Goal: Task Accomplishment & Management: Use online tool/utility

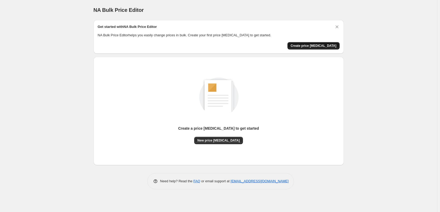
click at [332, 45] on span "Create price [MEDICAL_DATA]" at bounding box center [313, 46] width 46 height 4
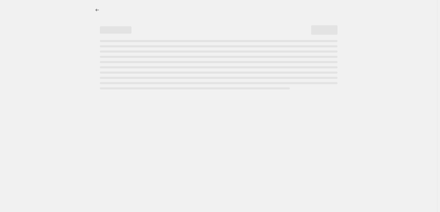
select select "percentage"
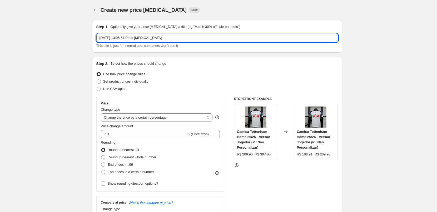
click at [154, 38] on input "[DATE] 13:05:57 Price [MEDICAL_DATA]" at bounding box center [217, 38] width 242 height 8
click at [173, 40] on input "[DATE] 13:05:57 Price [MEDICAL_DATA]" at bounding box center [217, 38] width 242 height 8
click at [173, 39] on input "[DATE] 13:05:57 Price [MEDICAL_DATA]" at bounding box center [217, 38] width 242 height 8
click at [171, 39] on input "[DATE] 13:05:57 Price [MEDICAL_DATA]" at bounding box center [217, 38] width 242 height 8
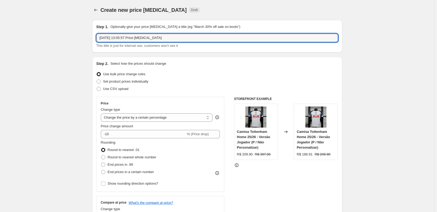
drag, startPoint x: 173, startPoint y: 39, endPoint x: 81, endPoint y: 39, distance: 92.7
type input "M"
type input "Produtos d 169,90 por"
click at [136, 120] on select "Change the price to a certain amount Change the price by a certain amount Chang…" at bounding box center [157, 117] width 112 height 8
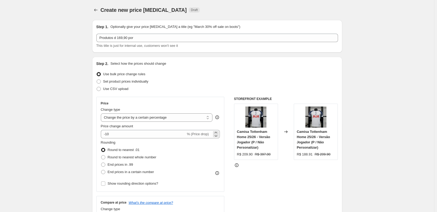
select select "to"
click at [102, 113] on select "Change the price to a certain amount Change the price by a certain amount Chang…" at bounding box center [157, 117] width 112 height 8
type input "80.00"
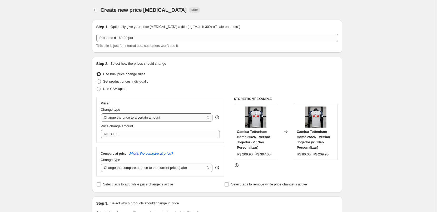
click at [136, 118] on select "Change the price to a certain amount Change the price by a certain amount Chang…" at bounding box center [157, 117] width 112 height 8
select select "percentage"
click at [102, 113] on select "Change the price to a certain amount Change the price by a certain amount Chang…" at bounding box center [157, 117] width 112 height 8
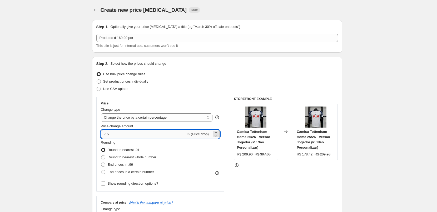
click at [125, 138] on input "-15" at bounding box center [143, 134] width 85 height 8
type input "-1"
type input "-41"
click at [105, 172] on span at bounding box center [103, 172] width 4 height 4
click at [101, 170] on input "End prices in a certain number" at bounding box center [101, 170] width 0 height 0
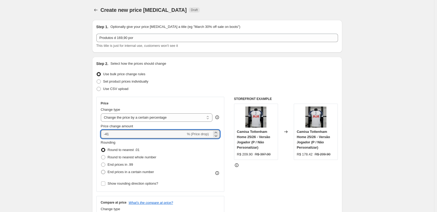
radio input "true"
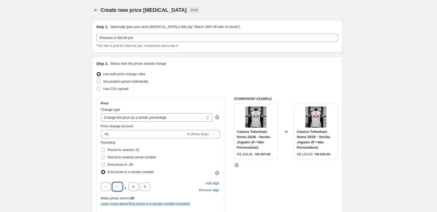
click at [118, 188] on input "text" at bounding box center [117, 187] width 10 height 8
click at [122, 186] on input "text" at bounding box center [117, 187] width 10 height 8
click at [136, 186] on input "5" at bounding box center [133, 187] width 10 height 8
type input "9"
click at [121, 188] on input "text" at bounding box center [117, 187] width 10 height 8
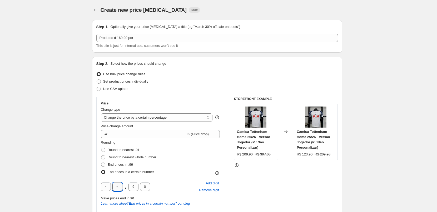
type input "9"
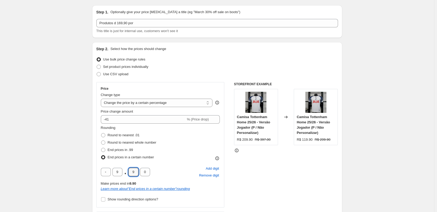
scroll to position [26, 0]
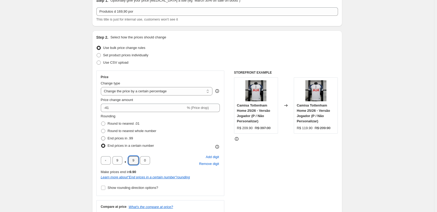
click at [105, 139] on span at bounding box center [103, 138] width 4 height 4
click at [101, 137] on input "End prices in .99" at bounding box center [101, 136] width 0 height 0
radio input "true"
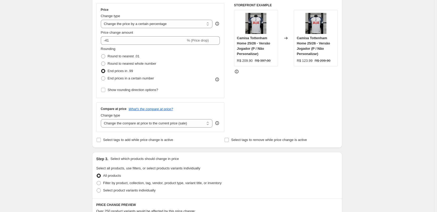
scroll to position [105, 0]
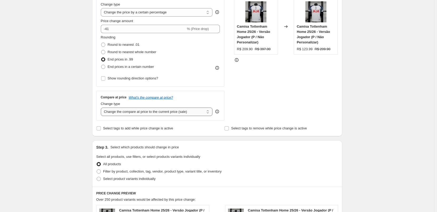
click at [171, 111] on select "Change the compare at price to the current price (sale) Change the compare at p…" at bounding box center [157, 112] width 112 height 8
select select "no_change"
click at [102, 108] on select "Change the compare at price to the current price (sale) Change the compare at p…" at bounding box center [157, 112] width 112 height 8
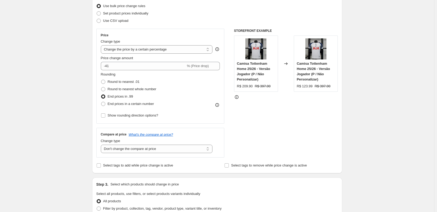
scroll to position [79, 0]
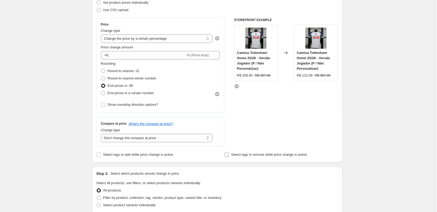
click at [228, 155] on input "Select tags to remove while price change is active" at bounding box center [227, 155] width 4 height 4
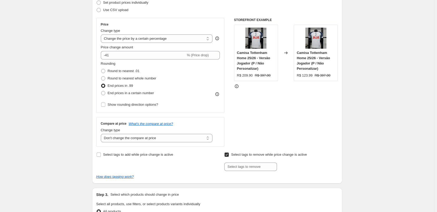
click at [228, 155] on input "Select tags to remove while price change is active" at bounding box center [227, 155] width 4 height 4
checkbox input "false"
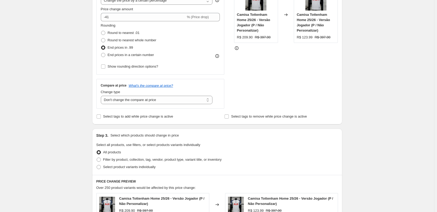
scroll to position [53, 0]
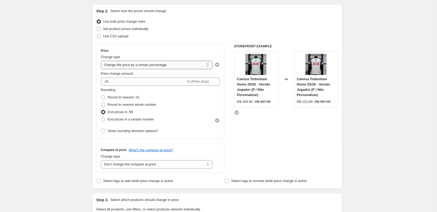
click at [171, 65] on select "Change the price to a certain amount Change the price by a certain amount Chang…" at bounding box center [157, 65] width 112 height 8
select select "by"
click at [102, 61] on select "Change the price to a certain amount Change the price by a certain amount Chang…" at bounding box center [157, 65] width 112 height 8
type input "-10.00"
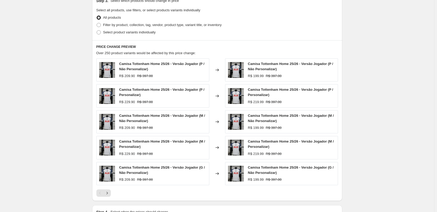
scroll to position [263, 0]
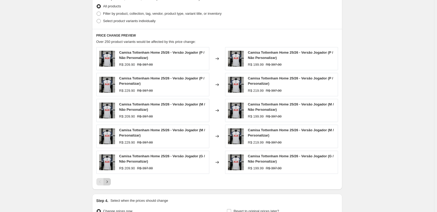
click at [109, 183] on icon "Next" at bounding box center [107, 181] width 5 height 5
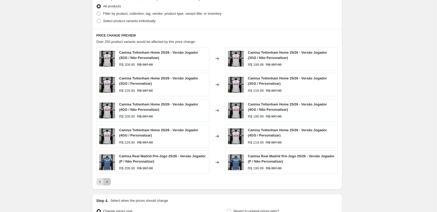
click at [109, 183] on icon "Next" at bounding box center [107, 181] width 5 height 5
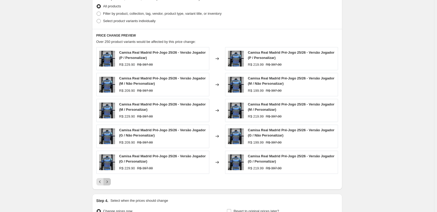
click at [109, 183] on icon "Next" at bounding box center [107, 181] width 5 height 5
click at [101, 181] on icon "Previous" at bounding box center [100, 182] width 2 height 3
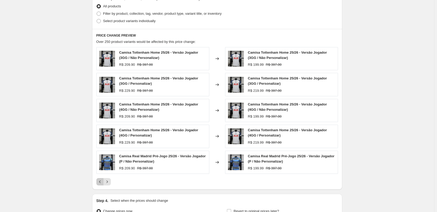
click at [99, 180] on icon "Previous" at bounding box center [99, 181] width 5 height 5
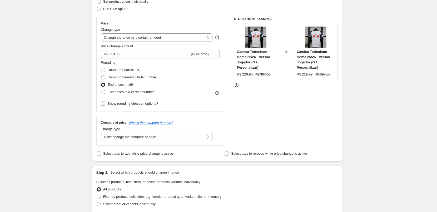
scroll to position [79, 0]
click at [228, 157] on input "Select tags to remove while price change is active" at bounding box center [227, 155] width 4 height 4
checkbox input "true"
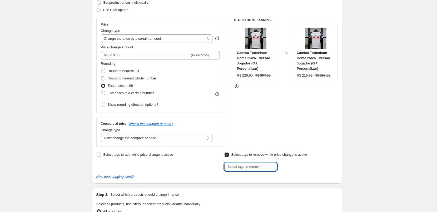
click at [251, 166] on input "text" at bounding box center [250, 167] width 53 height 8
click at [294, 169] on div at bounding box center [280, 167] width 113 height 8
click at [102, 155] on label "Select tags to add while price change is active" at bounding box center [134, 154] width 77 height 7
click at [101, 155] on input "Select tags to add while price change is active" at bounding box center [99, 155] width 4 height 4
checkbox input "true"
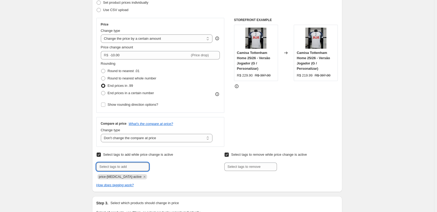
click at [121, 169] on input "text" at bounding box center [122, 167] width 53 height 8
click at [131, 167] on input "text" at bounding box center [122, 167] width 53 height 8
type input "torcedor"
click at [244, 167] on input "text" at bounding box center [250, 167] width 53 height 8
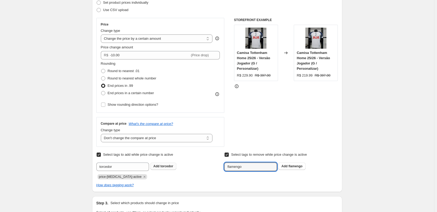
type input "flamengo"
click at [166, 170] on button "Add torcedor" at bounding box center [163, 166] width 26 height 7
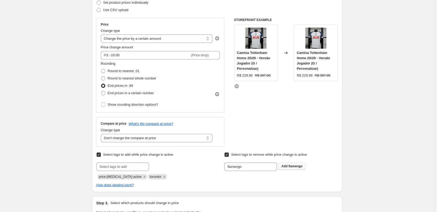
click at [289, 166] on span "Add flamengo" at bounding box center [291, 166] width 21 height 4
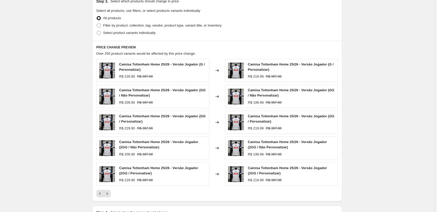
scroll to position [290, 0]
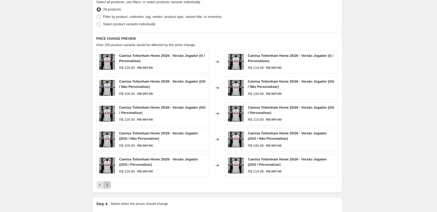
click at [110, 184] on icon "Next" at bounding box center [107, 184] width 5 height 5
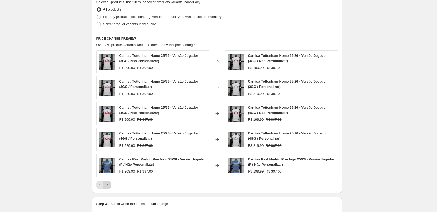
click at [109, 185] on icon "Next" at bounding box center [107, 184] width 5 height 5
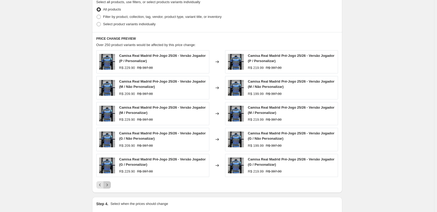
click at [109, 185] on icon "Next" at bounding box center [107, 184] width 5 height 5
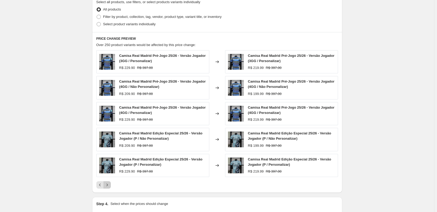
click at [109, 185] on icon "Next" at bounding box center [107, 184] width 5 height 5
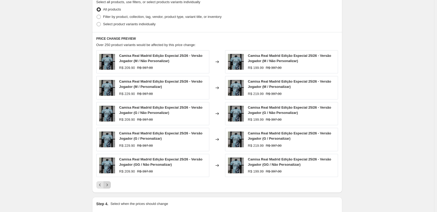
click at [109, 185] on icon "Next" at bounding box center [107, 184] width 5 height 5
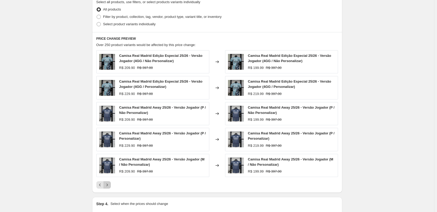
click at [109, 185] on icon "Next" at bounding box center [107, 184] width 5 height 5
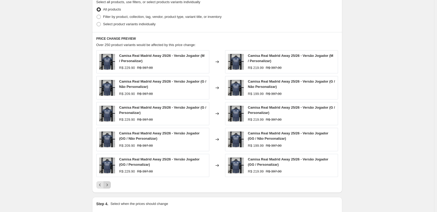
click at [109, 185] on icon "Next" at bounding box center [107, 184] width 5 height 5
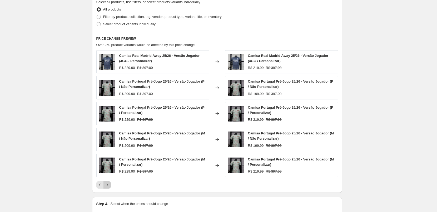
click at [109, 185] on icon "Next" at bounding box center [107, 184] width 5 height 5
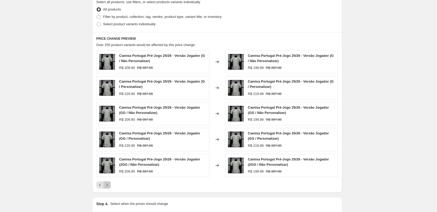
click at [109, 185] on icon "Next" at bounding box center [107, 184] width 5 height 5
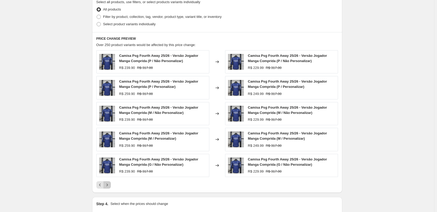
click at [109, 185] on icon "Next" at bounding box center [107, 184] width 5 height 5
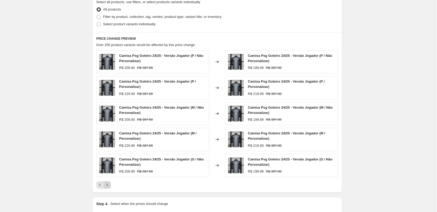
click at [109, 185] on icon "Next" at bounding box center [107, 184] width 5 height 5
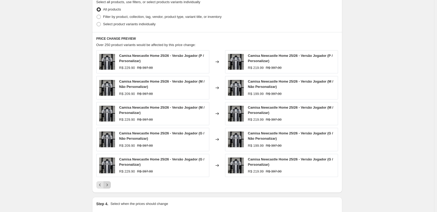
click at [109, 185] on icon "Next" at bounding box center [107, 184] width 5 height 5
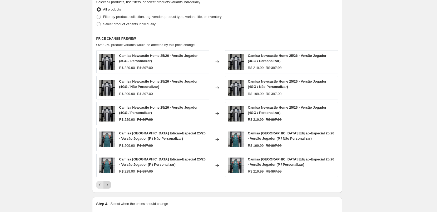
click at [109, 185] on icon "Next" at bounding box center [107, 184] width 5 height 5
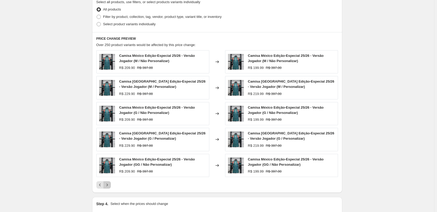
click at [109, 185] on icon "Next" at bounding box center [107, 184] width 5 height 5
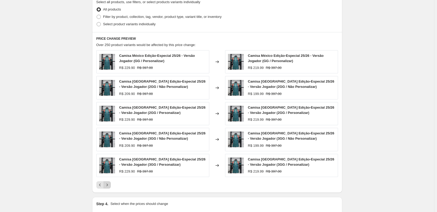
click at [109, 185] on icon "Next" at bounding box center [107, 184] width 5 height 5
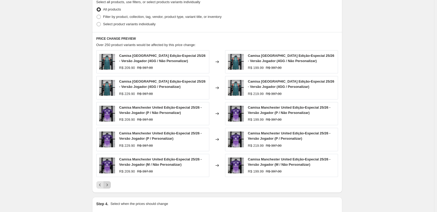
click at [109, 185] on icon "Next" at bounding box center [107, 184] width 5 height 5
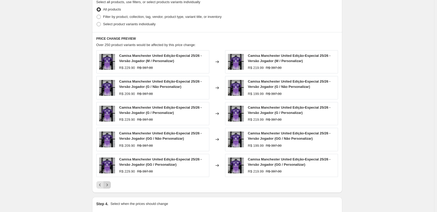
click at [109, 185] on icon "Next" at bounding box center [107, 184] width 5 height 5
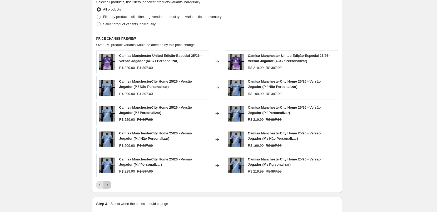
click at [109, 185] on icon "Next" at bounding box center [107, 184] width 5 height 5
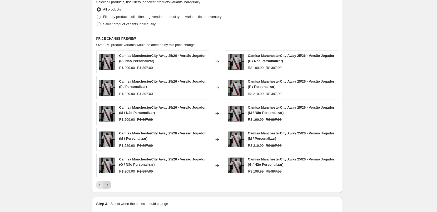
click at [109, 185] on icon "Next" at bounding box center [107, 184] width 5 height 5
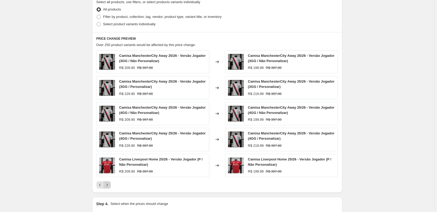
click at [109, 185] on icon "Next" at bounding box center [107, 184] width 5 height 5
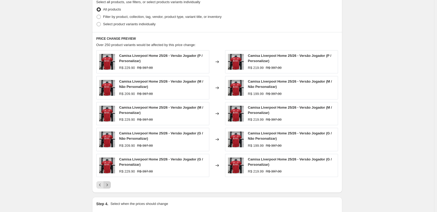
click at [109, 185] on icon "Next" at bounding box center [107, 184] width 5 height 5
click at [110, 185] on icon "Next" at bounding box center [107, 184] width 5 height 5
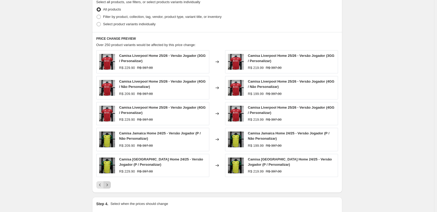
click at [110, 185] on icon "Next" at bounding box center [107, 184] width 5 height 5
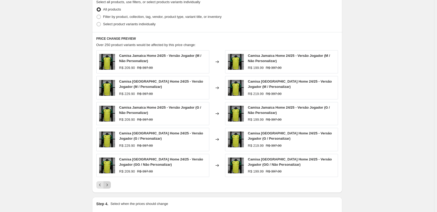
click at [110, 185] on icon "Next" at bounding box center [107, 184] width 5 height 5
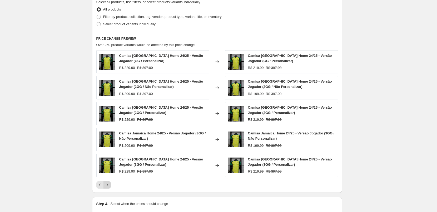
click at [110, 185] on icon "Next" at bounding box center [107, 184] width 5 height 5
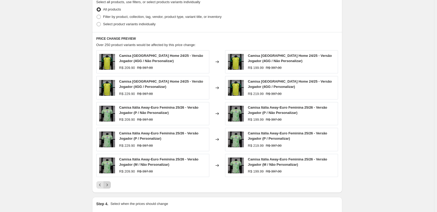
click at [110, 185] on icon "Next" at bounding box center [107, 184] width 5 height 5
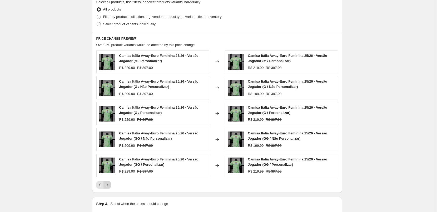
click at [110, 185] on icon "Next" at bounding box center [107, 184] width 5 height 5
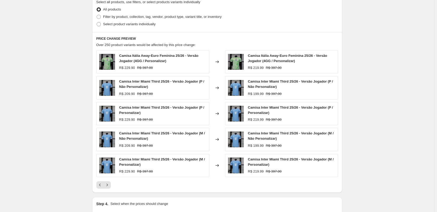
click at [110, 185] on icon "Next" at bounding box center [107, 184] width 5 height 5
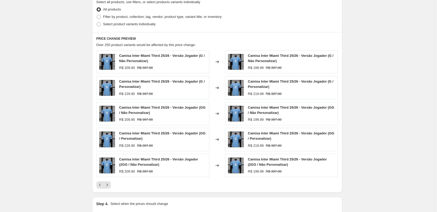
click at [110, 185] on icon "Next" at bounding box center [107, 184] width 5 height 5
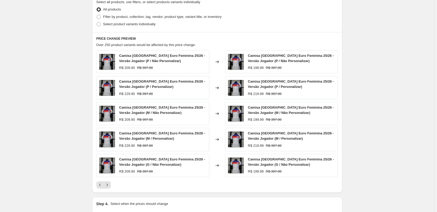
click at [110, 185] on icon "Next" at bounding box center [107, 184] width 5 height 5
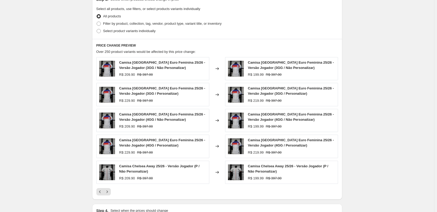
scroll to position [317, 0]
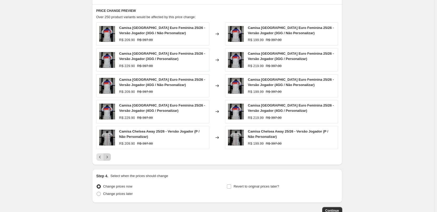
click at [108, 158] on icon "Next" at bounding box center [106, 157] width 1 height 2
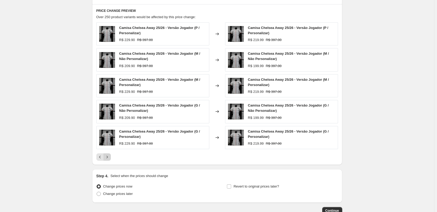
click at [108, 158] on icon "Next" at bounding box center [106, 157] width 1 height 2
click at [108, 157] on icon "Next" at bounding box center [106, 157] width 1 height 2
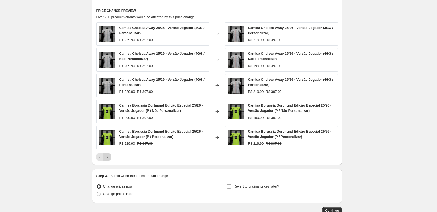
click at [108, 157] on icon "Next" at bounding box center [106, 157] width 1 height 2
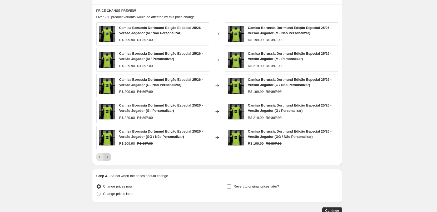
click at [109, 157] on icon "Next" at bounding box center [107, 157] width 5 height 5
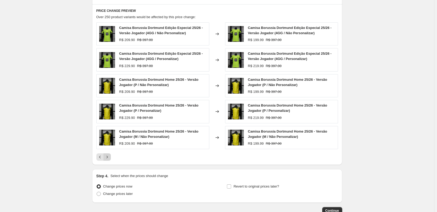
click at [109, 157] on icon "Next" at bounding box center [107, 157] width 5 height 5
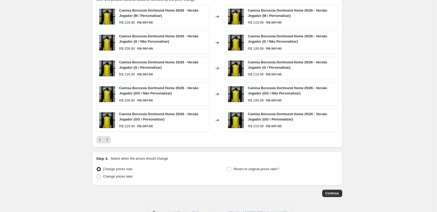
scroll to position [344, 0]
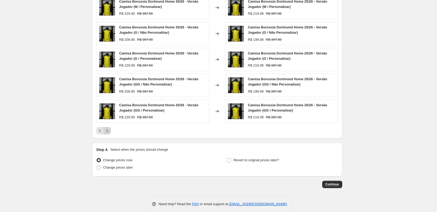
click at [110, 131] on icon "Next" at bounding box center [107, 130] width 5 height 5
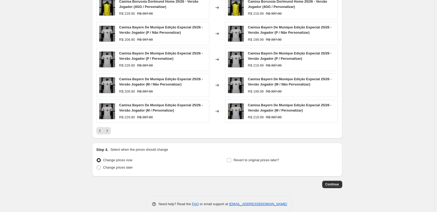
click at [110, 131] on icon "Next" at bounding box center [107, 130] width 5 height 5
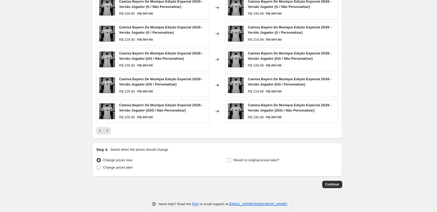
click at [110, 131] on icon "Next" at bounding box center [107, 130] width 5 height 5
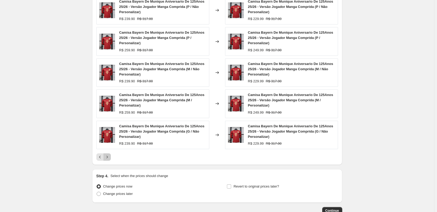
click at [110, 159] on icon "Next" at bounding box center [107, 157] width 5 height 5
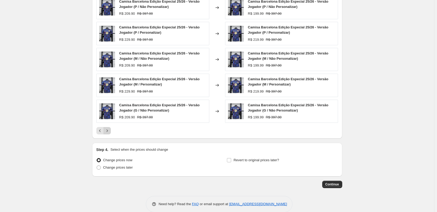
click at [107, 131] on icon "Next" at bounding box center [107, 130] width 5 height 5
click at [108, 131] on icon "Next" at bounding box center [107, 130] width 5 height 5
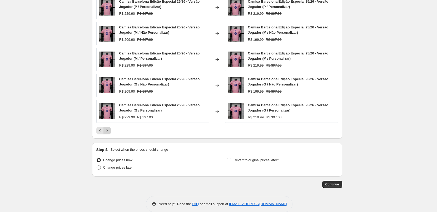
click at [108, 131] on icon "Next" at bounding box center [107, 130] width 5 height 5
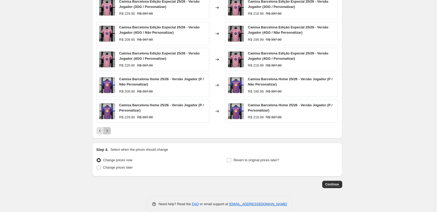
click at [108, 131] on icon "Next" at bounding box center [107, 130] width 5 height 5
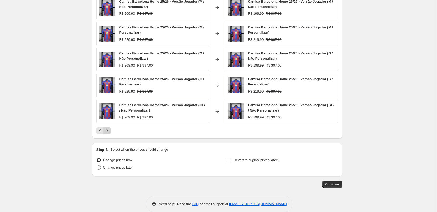
click at [108, 131] on icon "Next" at bounding box center [107, 130] width 5 height 5
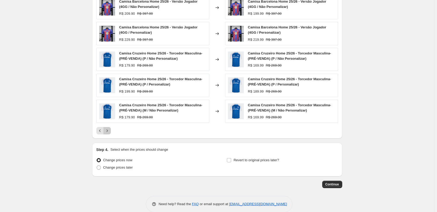
click at [108, 131] on icon "Next" at bounding box center [107, 130] width 5 height 5
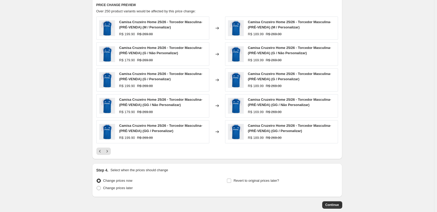
scroll to position [291, 0]
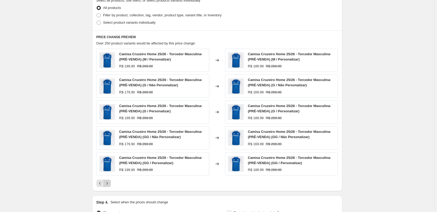
click at [109, 183] on icon "Next" at bounding box center [107, 183] width 5 height 5
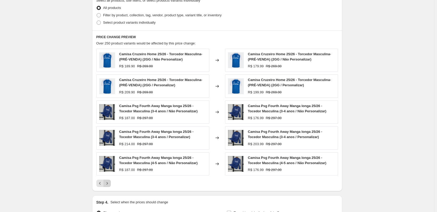
click at [110, 185] on icon "Next" at bounding box center [107, 183] width 5 height 5
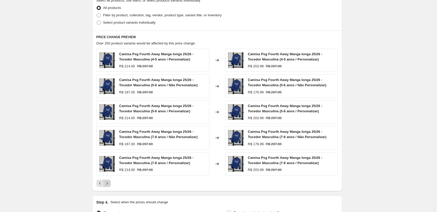
click at [107, 184] on icon "Next" at bounding box center [107, 183] width 5 height 5
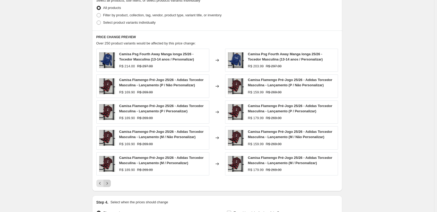
click at [109, 184] on icon "Next" at bounding box center [107, 183] width 5 height 5
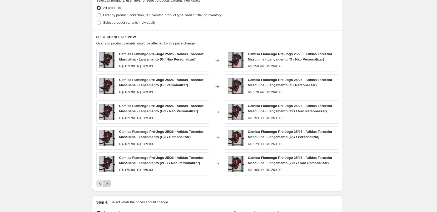
click at [109, 184] on icon "Next" at bounding box center [107, 183] width 5 height 5
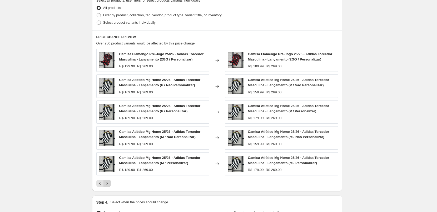
click at [109, 184] on icon "Next" at bounding box center [107, 183] width 5 height 5
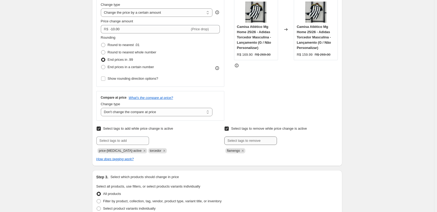
scroll to position [81, 0]
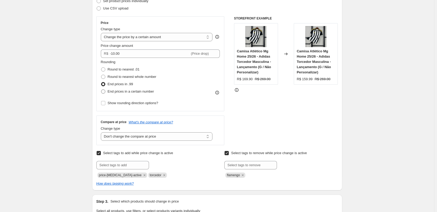
click at [105, 91] on span at bounding box center [103, 92] width 4 height 4
click at [101, 90] on input "End prices in a certain number" at bounding box center [101, 90] width 0 height 0
radio input "true"
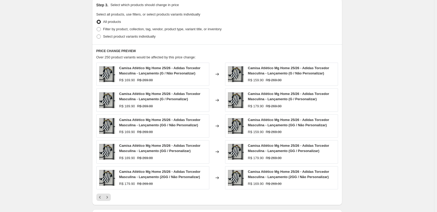
scroll to position [317, 0]
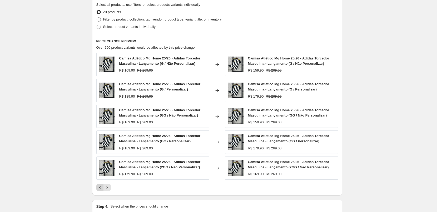
click at [101, 189] on icon "Previous" at bounding box center [99, 187] width 5 height 5
click at [107, 189] on icon "Next" at bounding box center [107, 187] width 5 height 5
click at [108, 188] on icon "Next" at bounding box center [107, 187] width 5 height 5
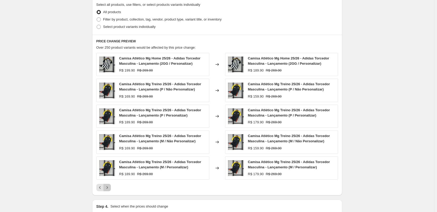
click at [110, 188] on icon "Next" at bounding box center [107, 187] width 5 height 5
click at [109, 188] on icon "Next" at bounding box center [107, 187] width 5 height 5
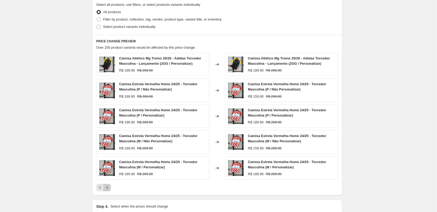
click at [109, 188] on icon "Next" at bounding box center [107, 187] width 5 height 5
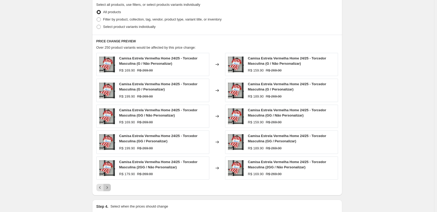
click at [109, 188] on icon "Next" at bounding box center [107, 187] width 5 height 5
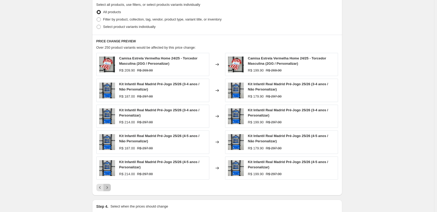
click at [108, 188] on icon "Next" at bounding box center [106, 187] width 1 height 2
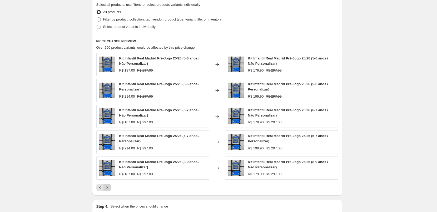
click at [108, 187] on icon "Next" at bounding box center [107, 187] width 5 height 5
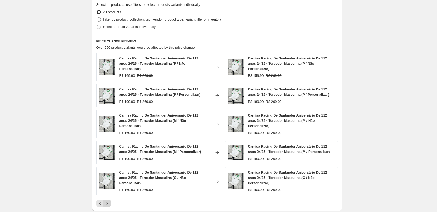
click at [108, 201] on icon "Next" at bounding box center [107, 203] width 5 height 5
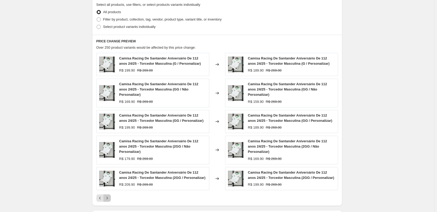
click at [108, 196] on icon "Next" at bounding box center [107, 198] width 5 height 5
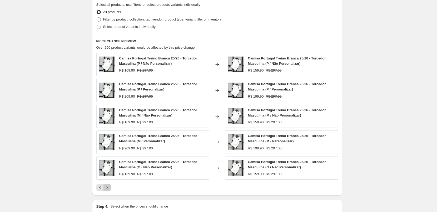
click at [108, 187] on icon "Next" at bounding box center [107, 187] width 5 height 5
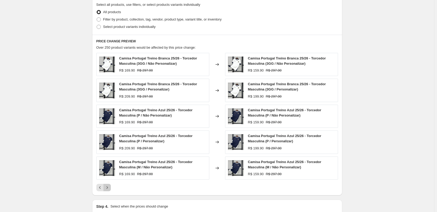
click at [108, 187] on icon "Next" at bounding box center [107, 187] width 5 height 5
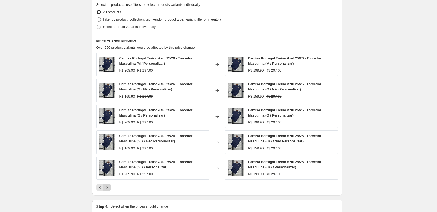
click at [108, 187] on icon "Next" at bounding box center [107, 187] width 5 height 5
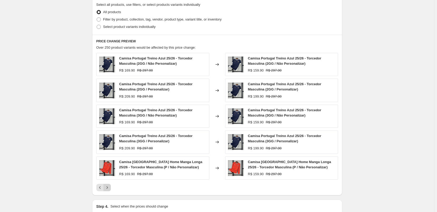
click at [108, 187] on icon "Next" at bounding box center [107, 187] width 5 height 5
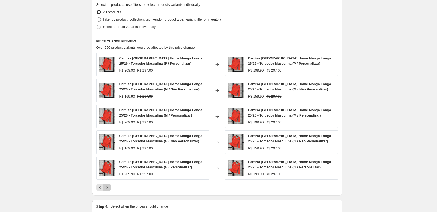
click at [108, 187] on icon "Next" at bounding box center [107, 187] width 5 height 5
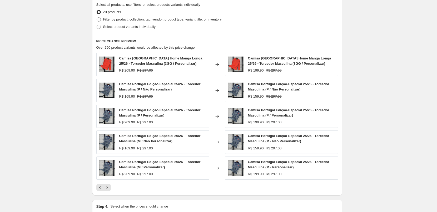
click at [108, 187] on icon "Next" at bounding box center [107, 187] width 5 height 5
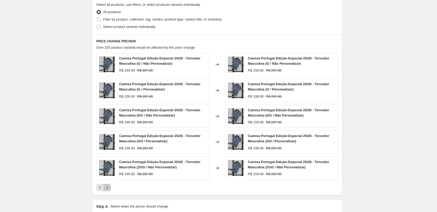
click at [108, 187] on icon "Next" at bounding box center [107, 187] width 5 height 5
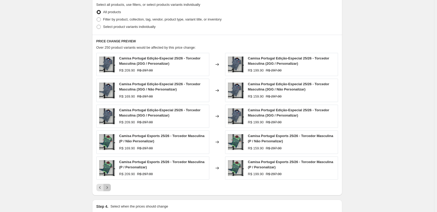
click at [108, 187] on icon "Next" at bounding box center [107, 187] width 5 height 5
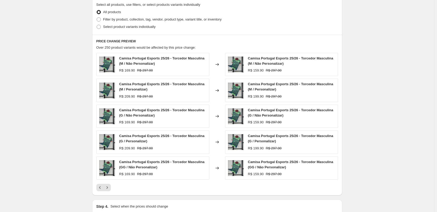
click at [108, 187] on icon "Next" at bounding box center [107, 187] width 5 height 5
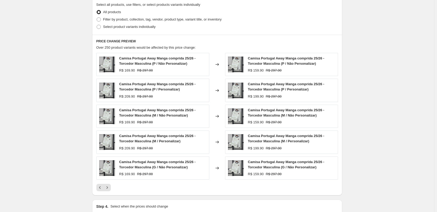
click at [108, 187] on icon "Next" at bounding box center [107, 187] width 5 height 5
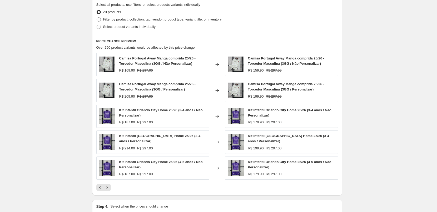
click at [108, 187] on icon "Next" at bounding box center [107, 187] width 5 height 5
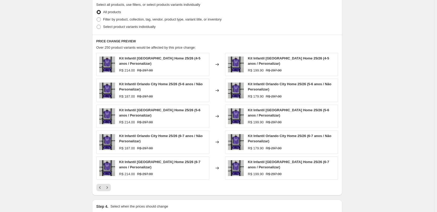
click at [108, 187] on icon "Next" at bounding box center [107, 187] width 5 height 5
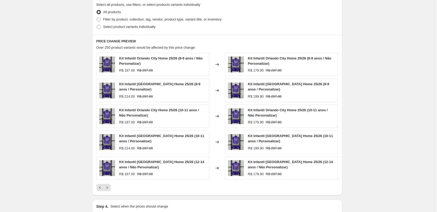
click at [108, 187] on icon "Next" at bounding box center [107, 187] width 5 height 5
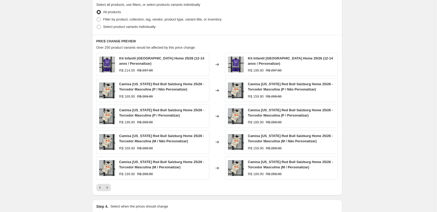
click at [108, 187] on icon "Next" at bounding box center [107, 187] width 5 height 5
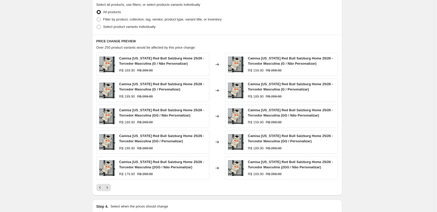
click at [108, 187] on icon "Next" at bounding box center [107, 187] width 5 height 5
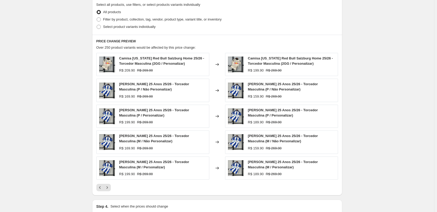
click at [108, 187] on icon "Next" at bounding box center [107, 187] width 5 height 5
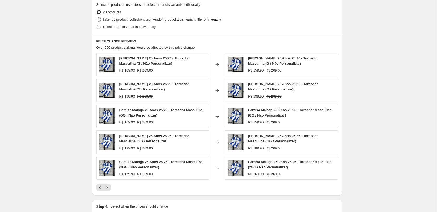
click at [108, 187] on icon "Next" at bounding box center [107, 187] width 5 height 5
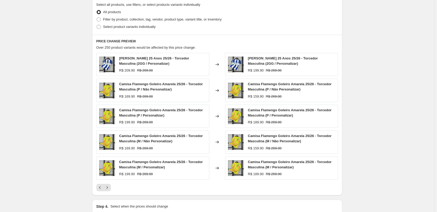
click at [108, 187] on icon "Next" at bounding box center [107, 187] width 5 height 5
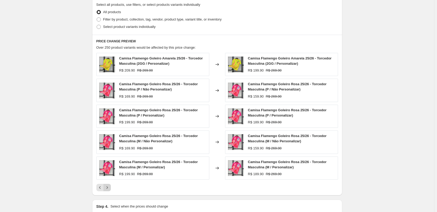
click at [108, 187] on icon "Next" at bounding box center [107, 187] width 5 height 5
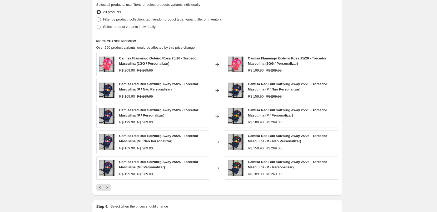
click at [109, 187] on icon "Next" at bounding box center [107, 187] width 5 height 5
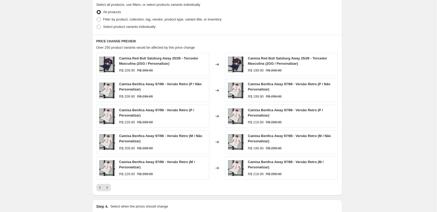
click at [109, 187] on icon "Next" at bounding box center [107, 187] width 5 height 5
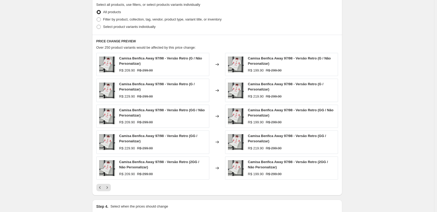
click at [109, 187] on icon "Next" at bounding box center [107, 187] width 5 height 5
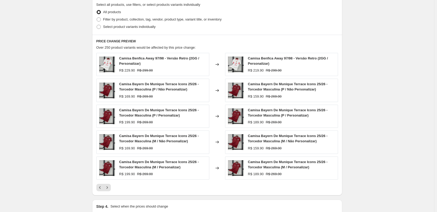
click at [109, 187] on icon "Next" at bounding box center [107, 187] width 5 height 5
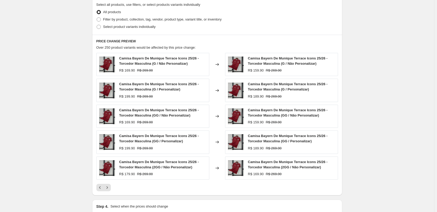
click at [109, 187] on icon "Next" at bounding box center [107, 187] width 5 height 5
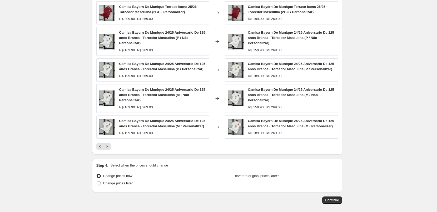
scroll to position [370, 0]
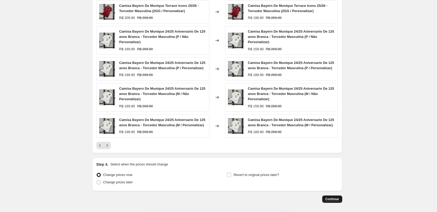
click at [334, 201] on span "Continue" at bounding box center [332, 199] width 14 height 4
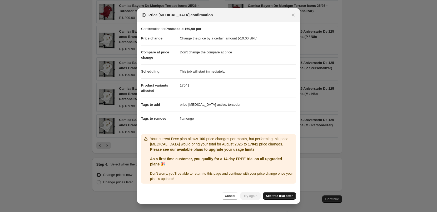
click at [284, 196] on span "See free trial offer" at bounding box center [279, 196] width 27 height 4
click at [293, 16] on icon "Close" at bounding box center [293, 14] width 5 height 5
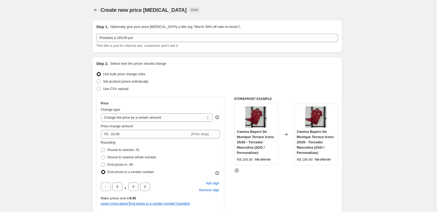
scroll to position [370, 0]
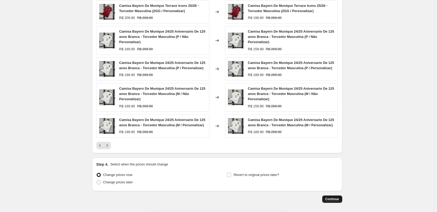
click at [333, 200] on span "Continue" at bounding box center [332, 199] width 14 height 4
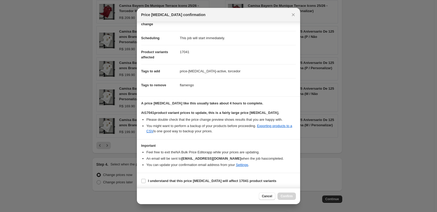
scroll to position [34, 0]
click at [294, 12] on icon "Close" at bounding box center [293, 14] width 5 height 5
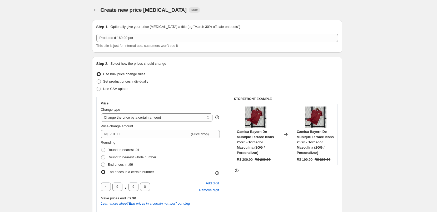
scroll to position [370, 0]
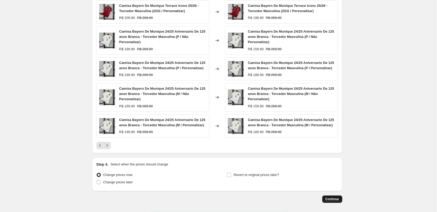
click at [332, 198] on span "Continue" at bounding box center [332, 199] width 14 height 4
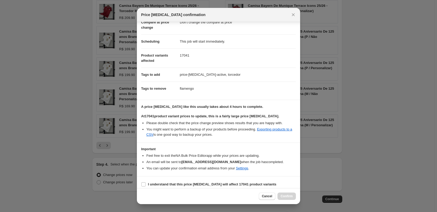
scroll to position [34, 0]
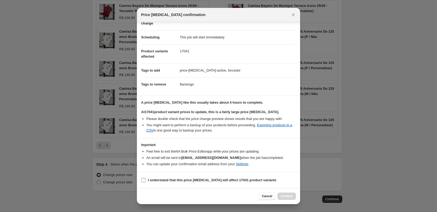
click at [143, 180] on input "I understand that this price [MEDICAL_DATA] will affect 17041 product variants" at bounding box center [143, 180] width 4 height 4
checkbox input "true"
click at [291, 195] on span "Confirm" at bounding box center [287, 196] width 12 height 4
click at [291, 195] on div "Cancel Confirm" at bounding box center [277, 196] width 37 height 7
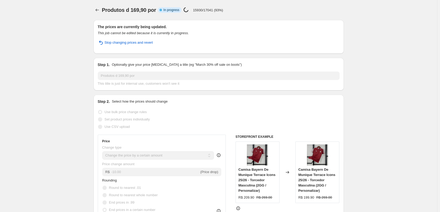
select select "by"
select select "no_change"
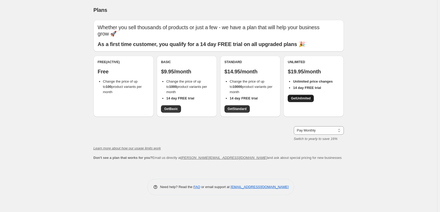
click at [304, 101] on link "Get Unlimited" at bounding box center [300, 98] width 26 height 7
